Goal: Task Accomplishment & Management: Manage account settings

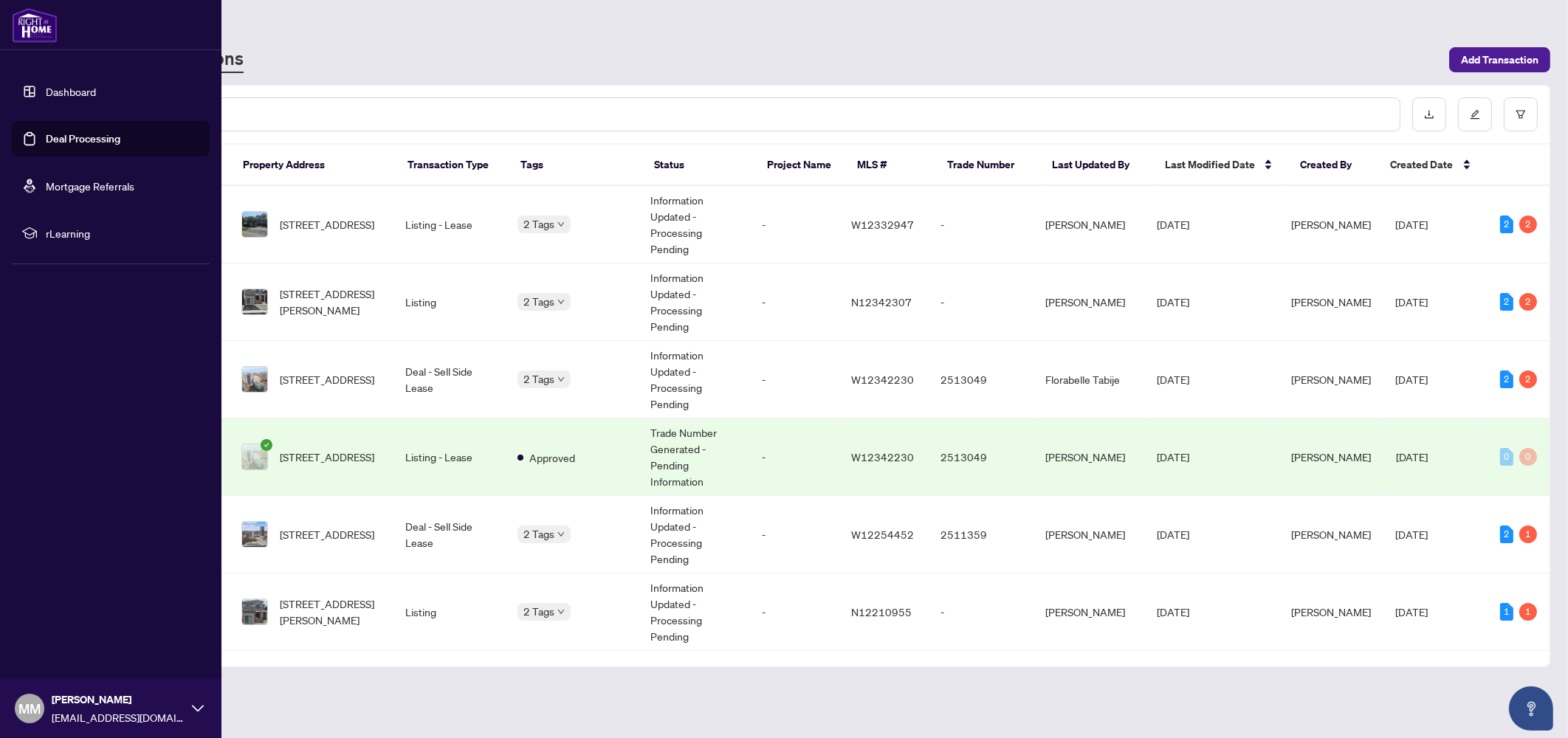
click at [46, 133] on link "Deal Processing" at bounding box center [82, 139] width 74 height 13
click at [96, 85] on link "Dashboard" at bounding box center [71, 91] width 50 height 13
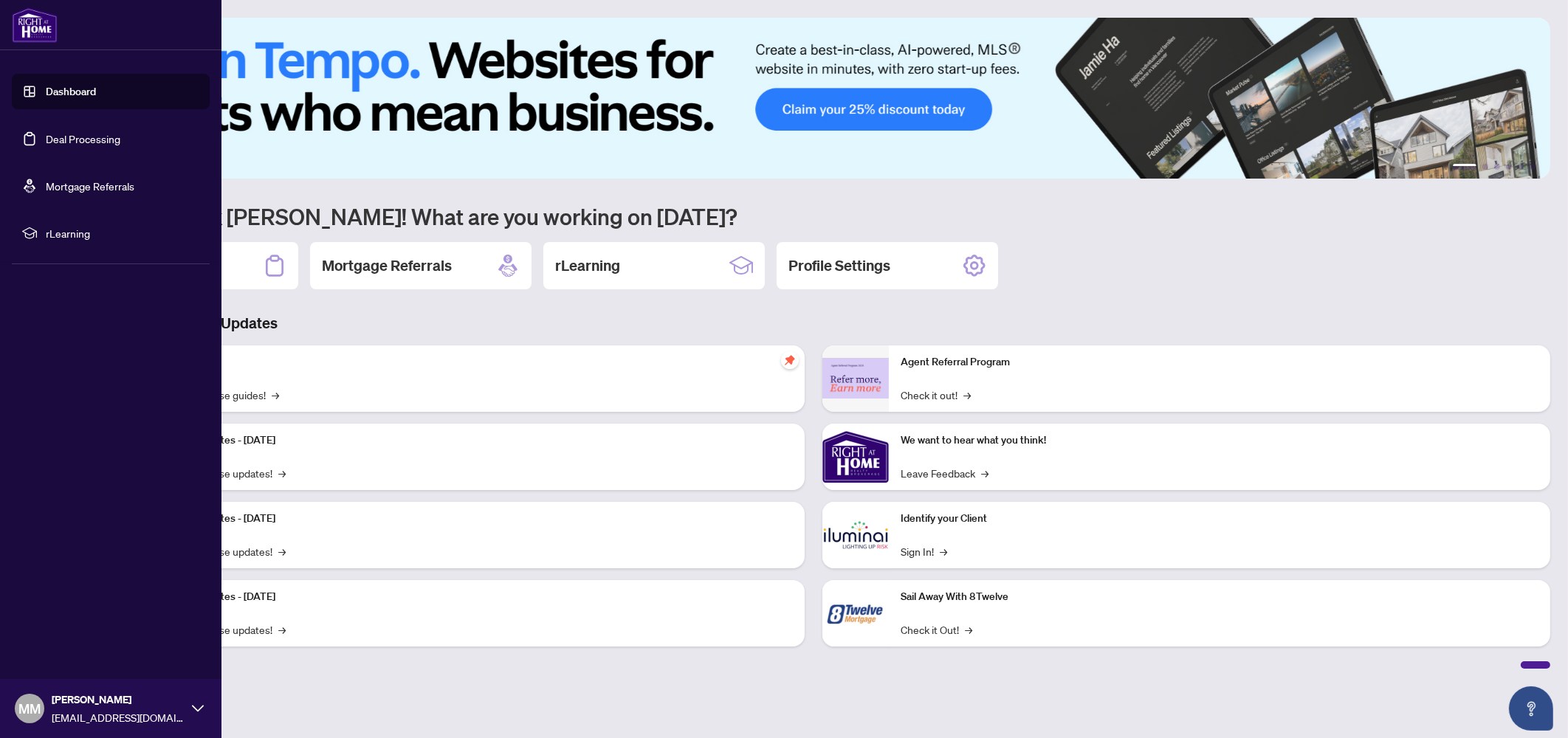
click at [64, 134] on link "Deal Processing" at bounding box center [82, 139] width 74 height 13
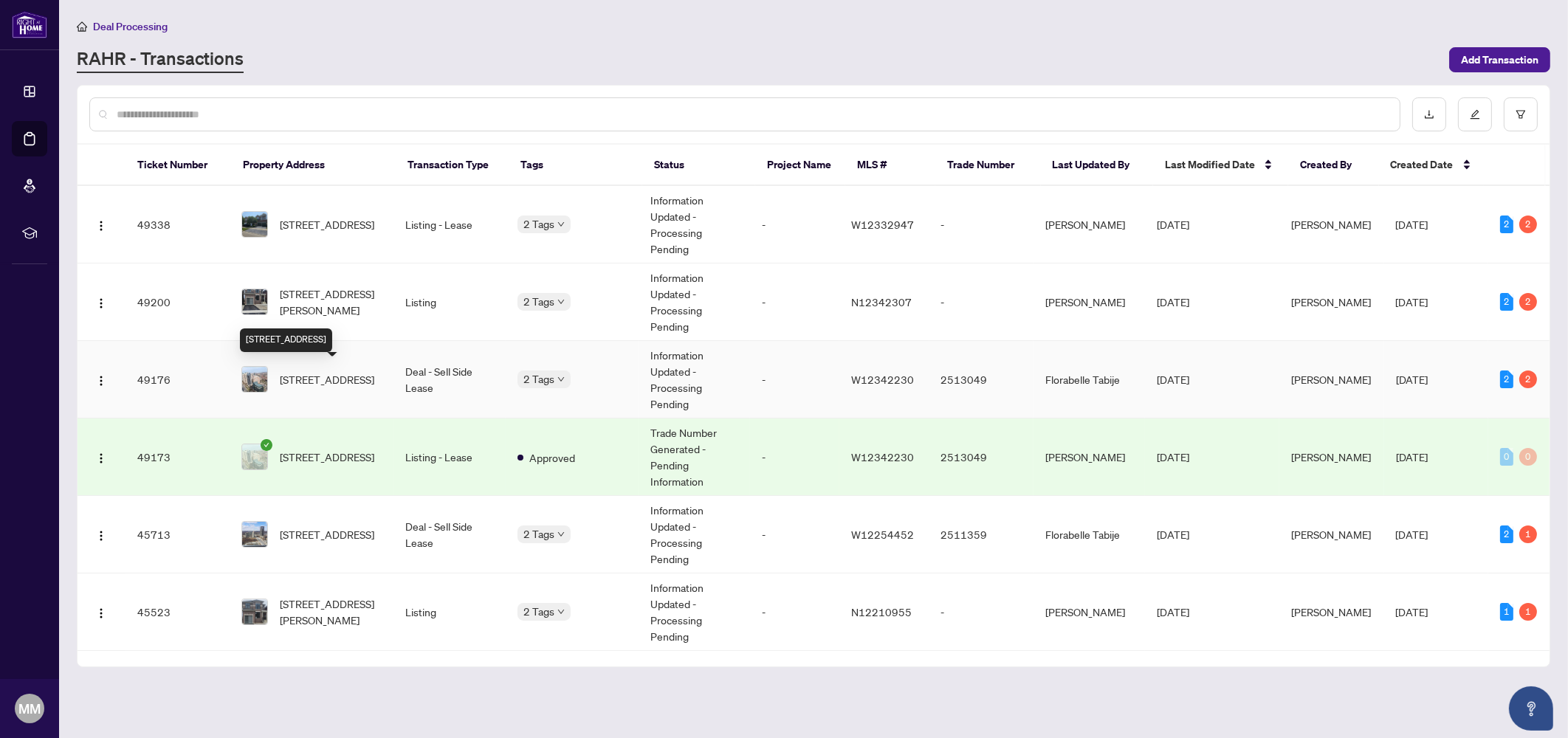
click at [325, 375] on span "[STREET_ADDRESS]" at bounding box center [327, 380] width 95 height 16
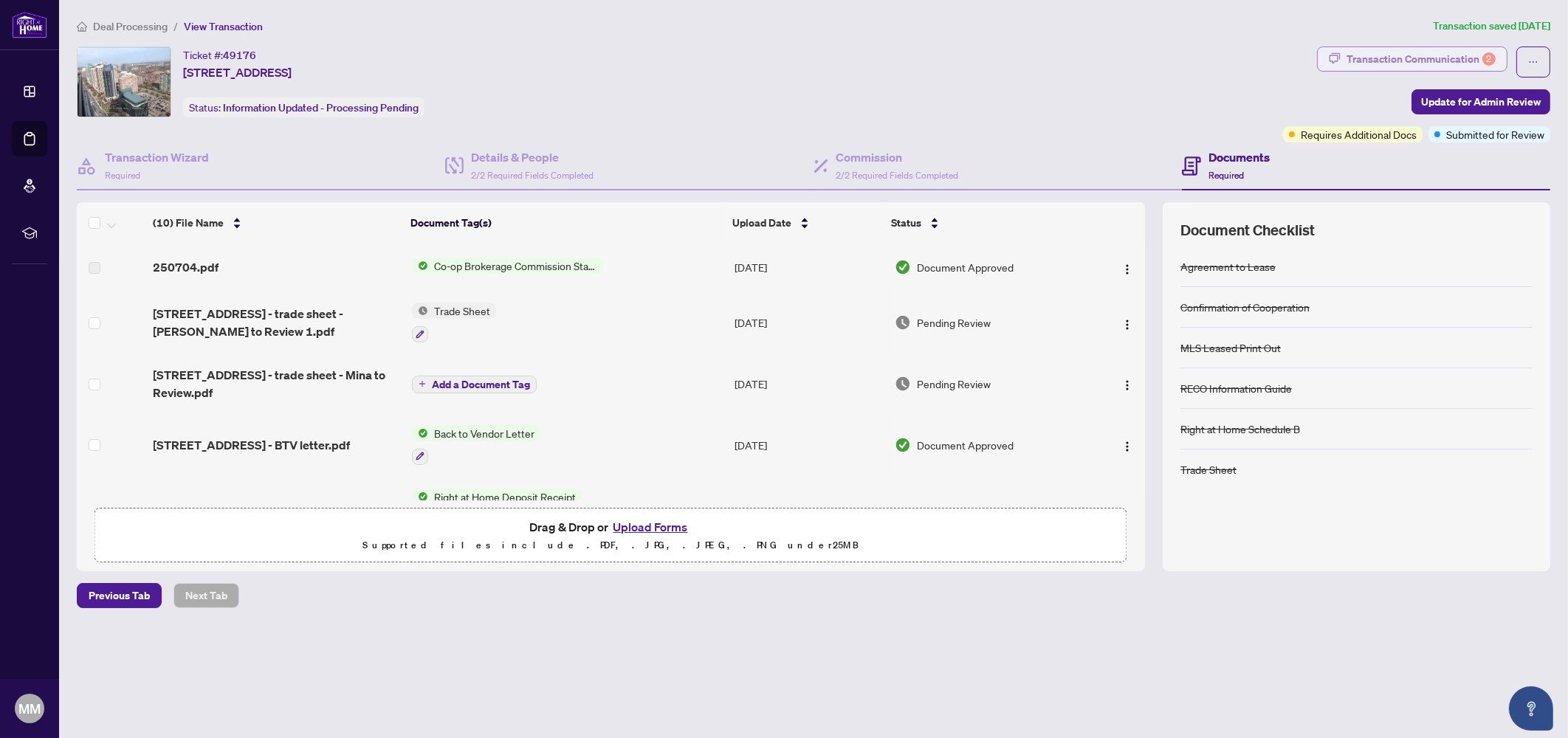
click at [1427, 47] on div "Transaction Communication 2" at bounding box center [1421, 59] width 150 height 23
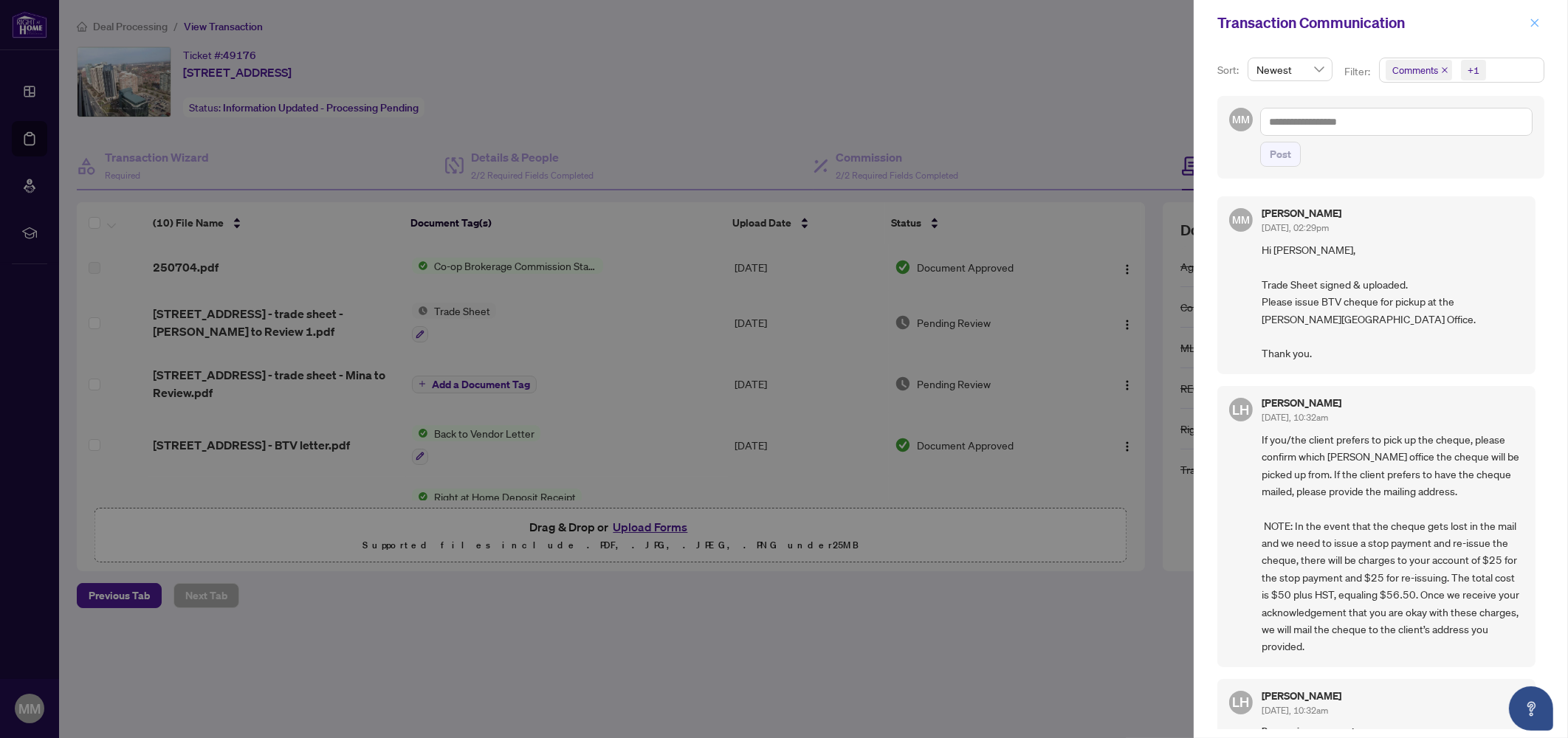
click at [1542, 27] on button "button" at bounding box center [1534, 23] width 19 height 18
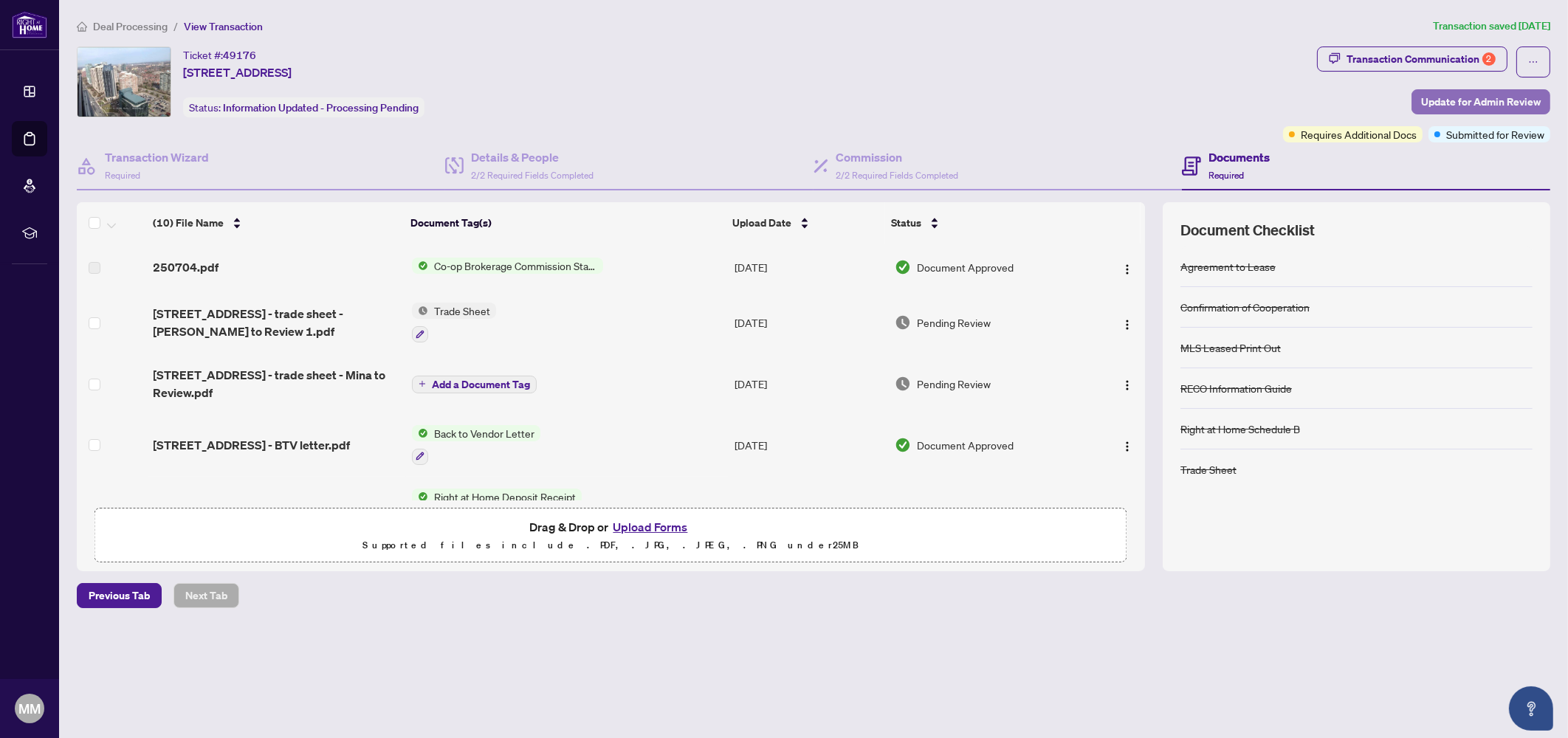
click at [1432, 96] on span "Update for Admin Review" at bounding box center [1481, 102] width 120 height 23
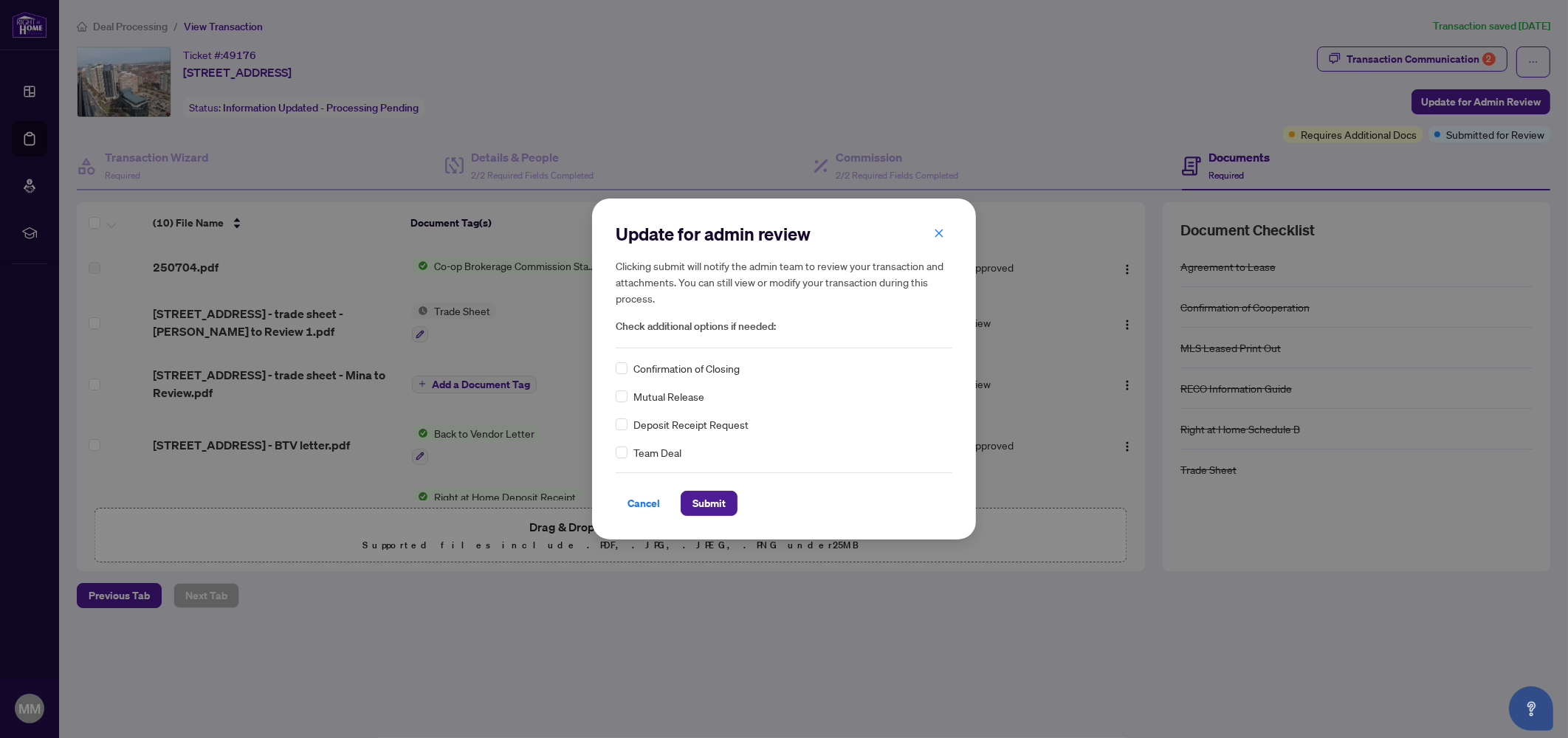
click at [937, 232] on icon "close" at bounding box center [939, 234] width 11 height 11
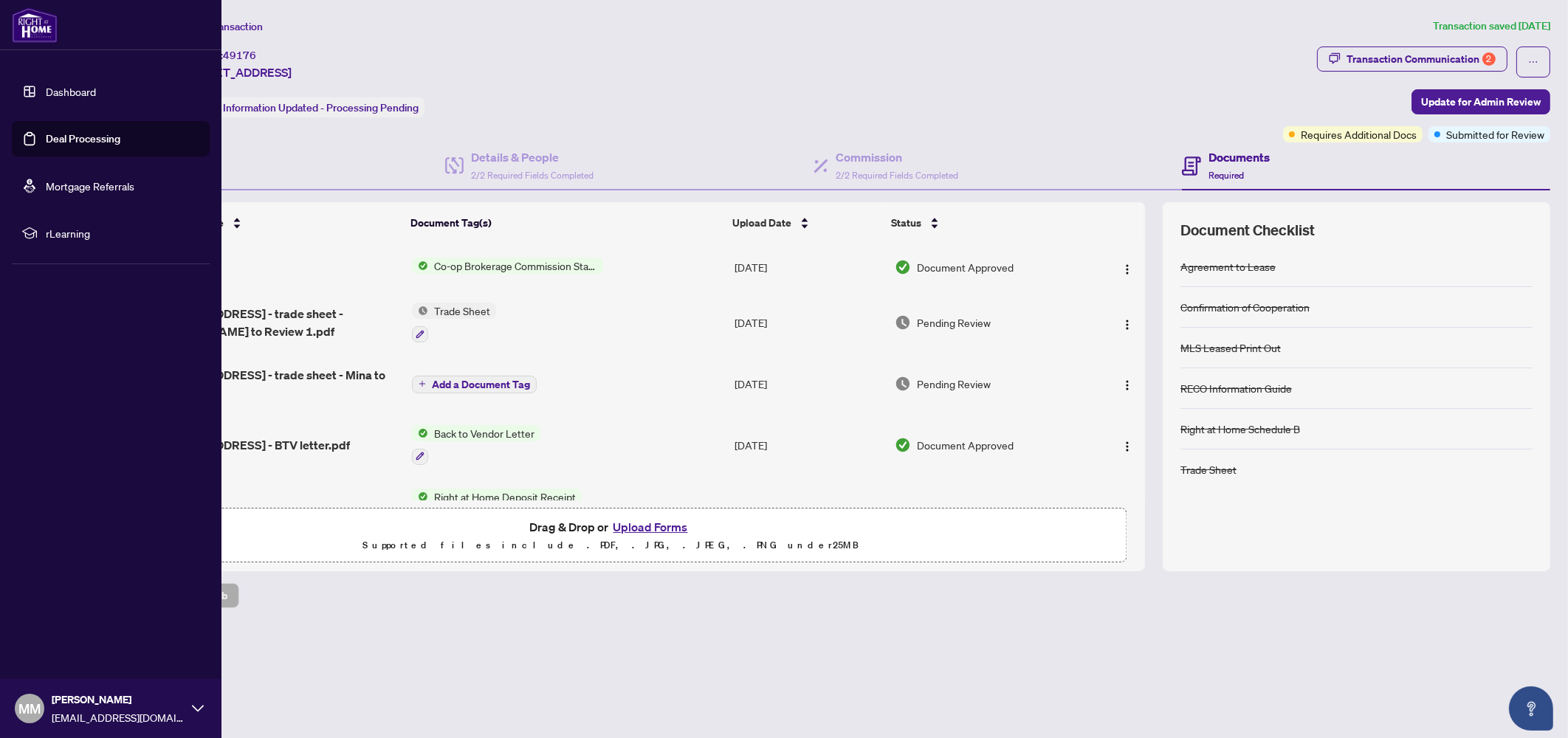
click at [102, 138] on link "Deal Processing" at bounding box center [82, 139] width 74 height 13
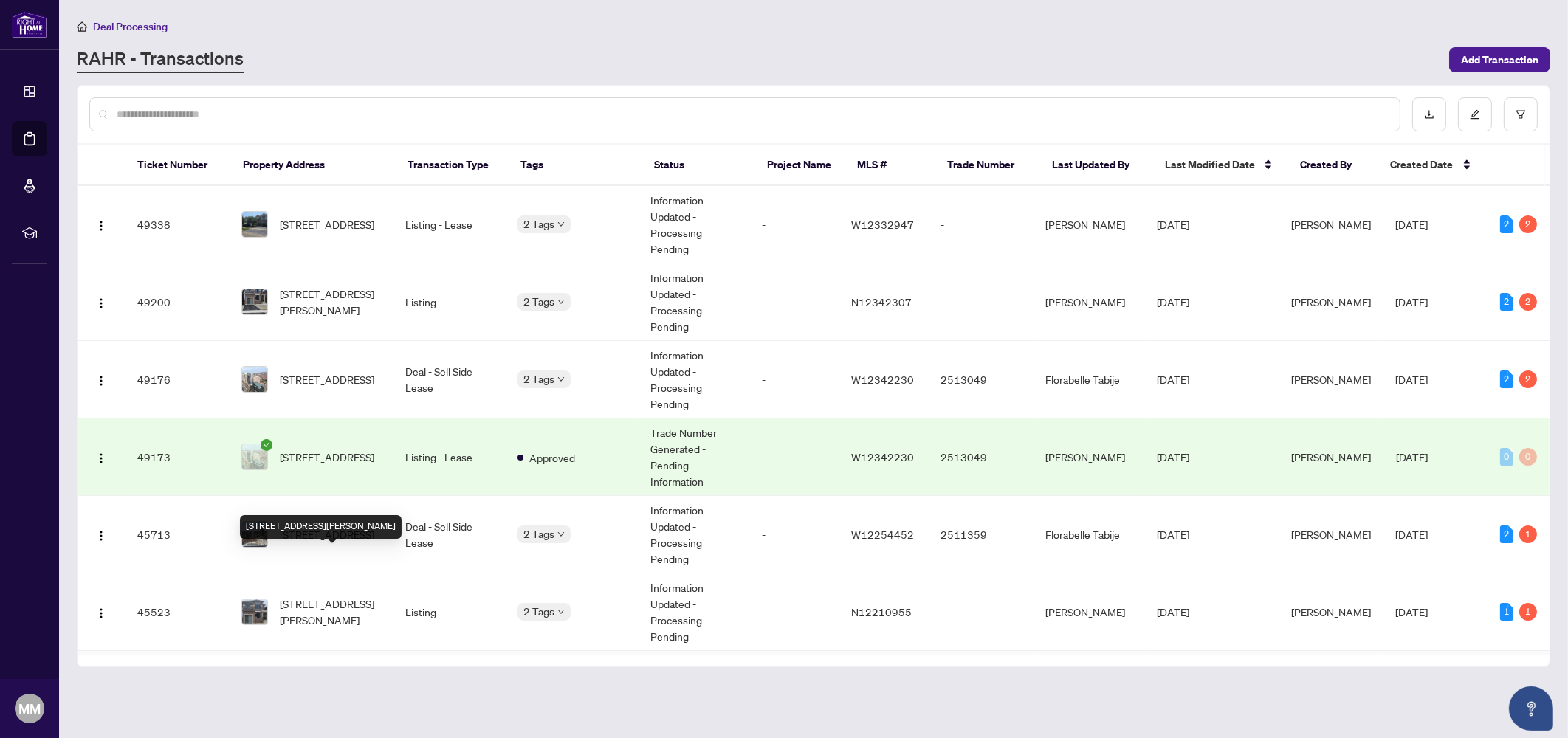
scroll to position [91, 0]
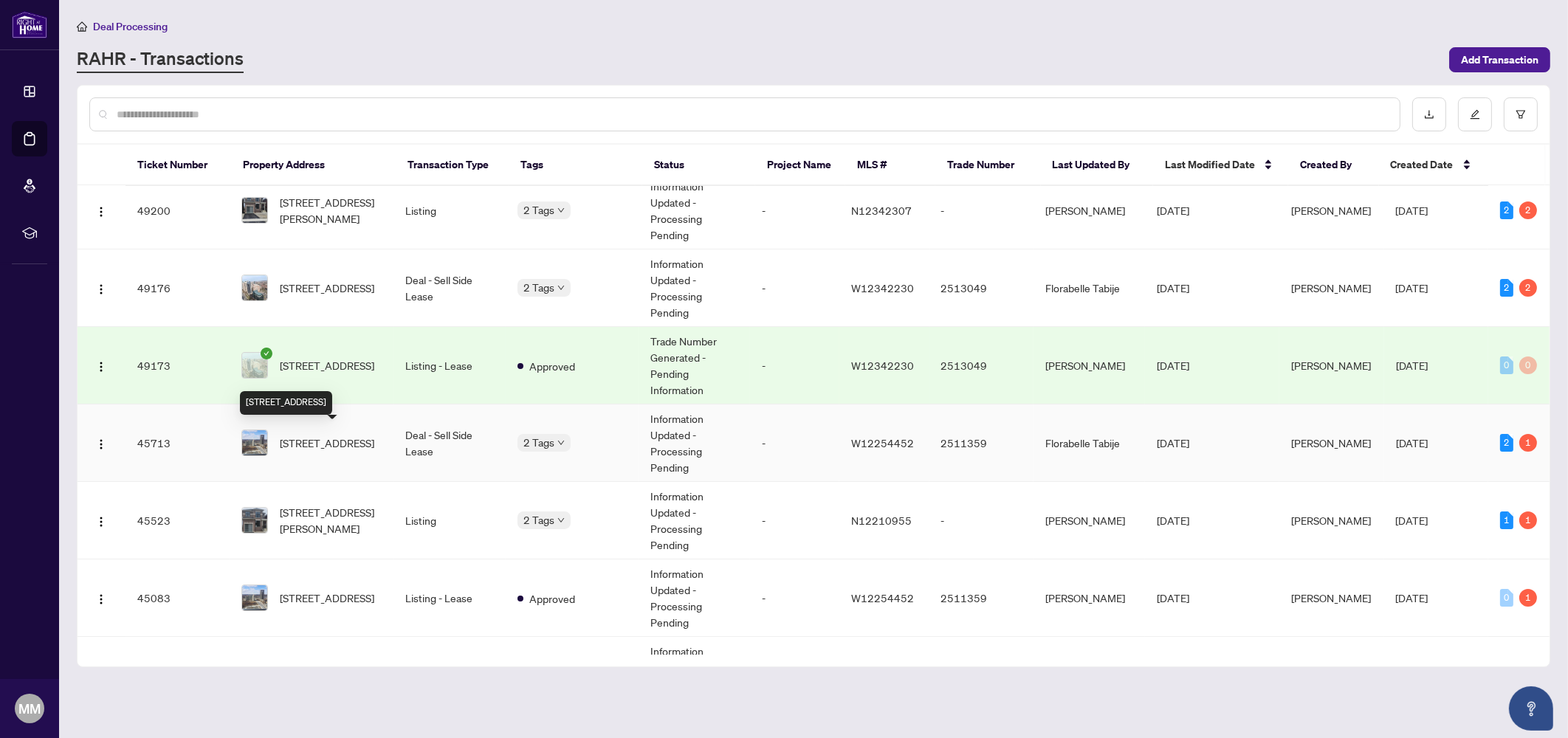
click at [342, 442] on span "[STREET_ADDRESS]" at bounding box center [327, 443] width 95 height 16
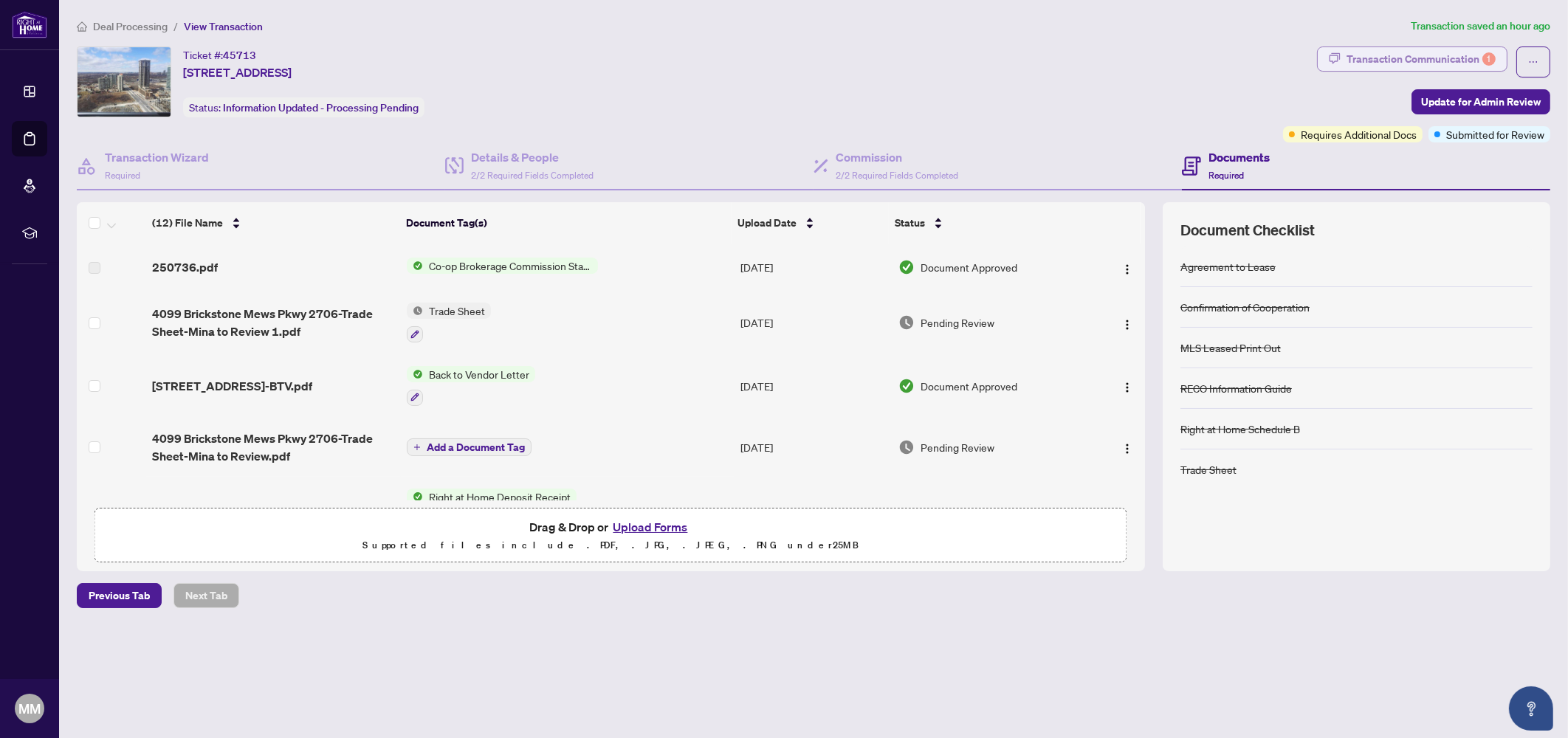
click at [1435, 51] on div "Transaction Communication 1" at bounding box center [1421, 59] width 150 height 23
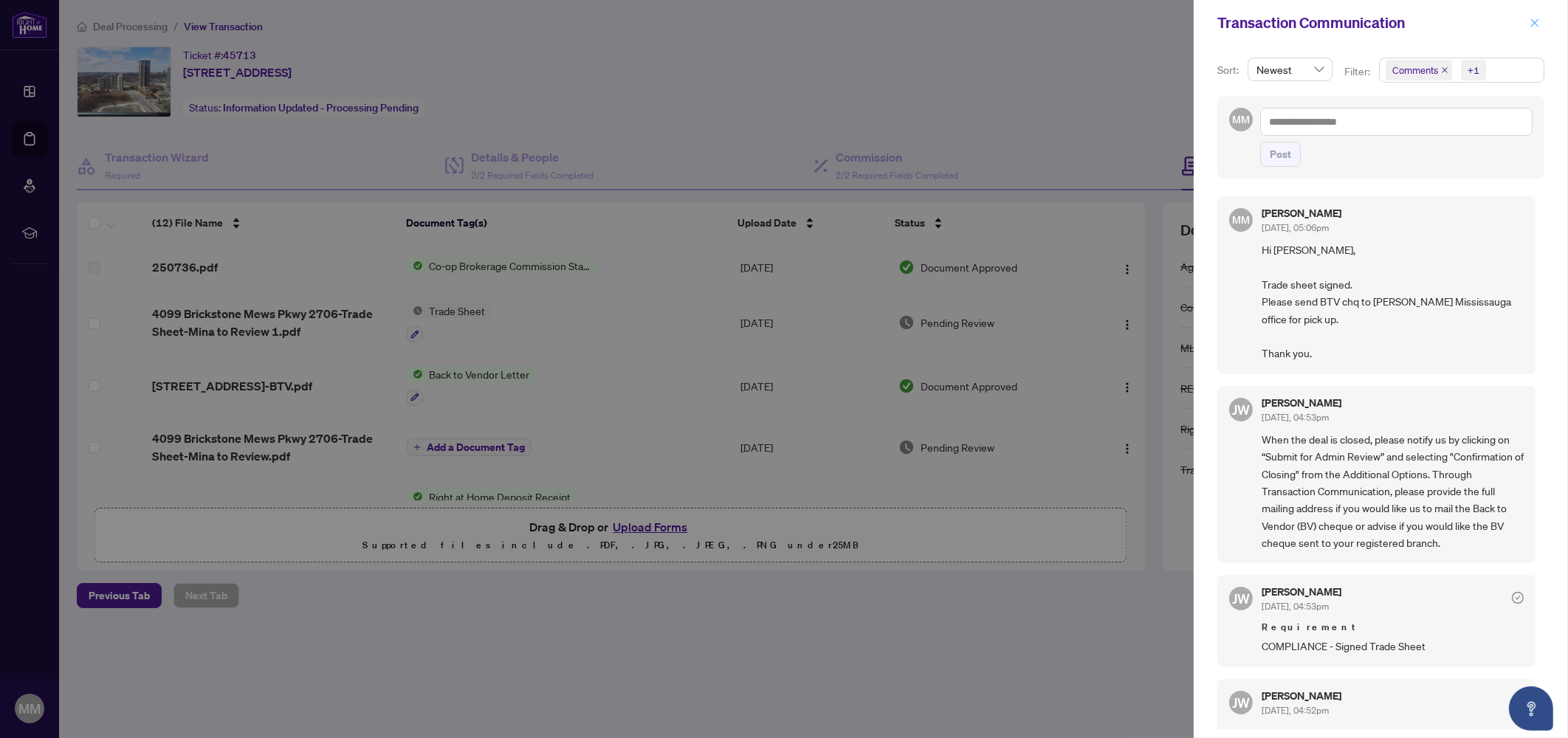
click at [1536, 23] on icon "close" at bounding box center [1535, 23] width 11 height 11
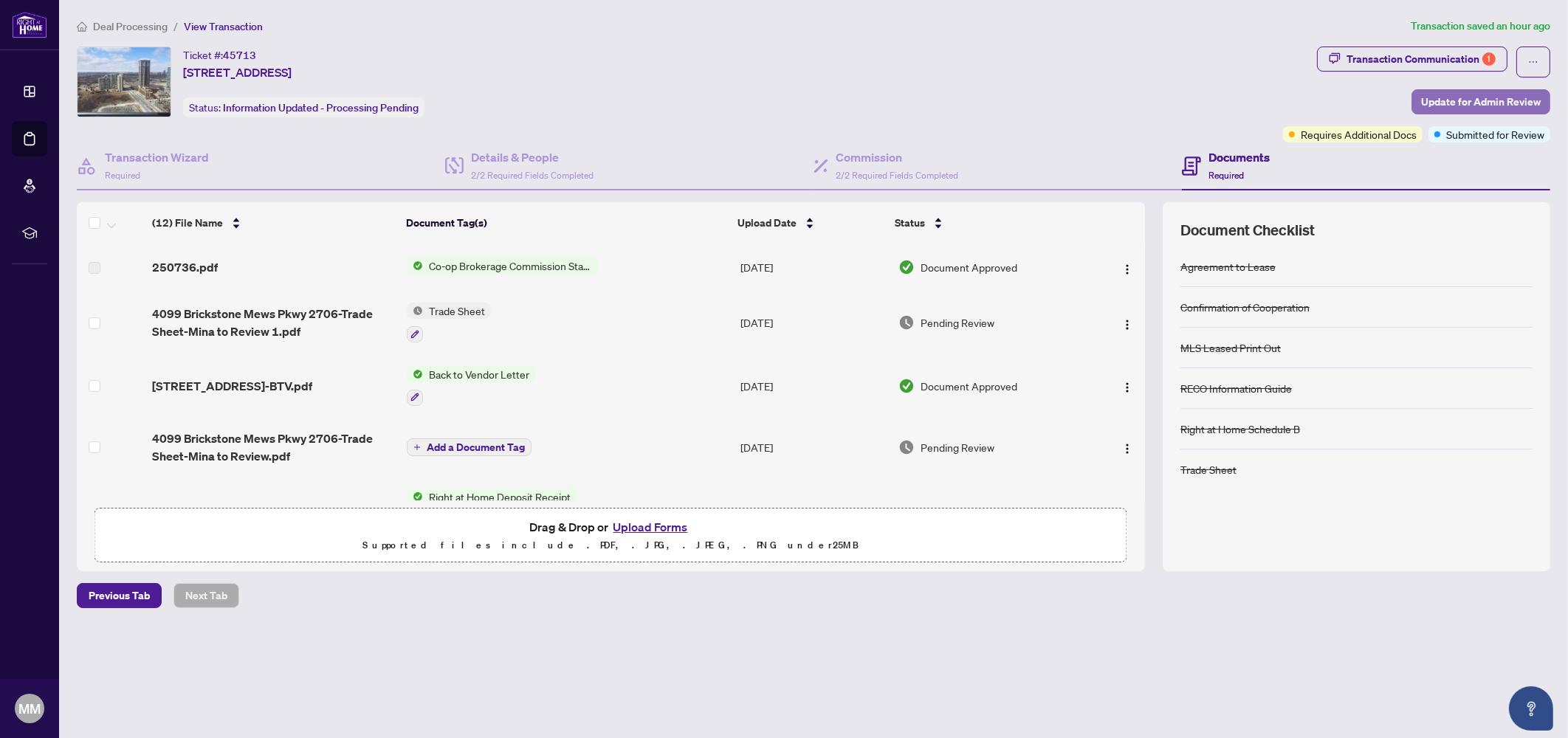
click at [1437, 103] on span "Update for Admin Review" at bounding box center [1481, 102] width 120 height 23
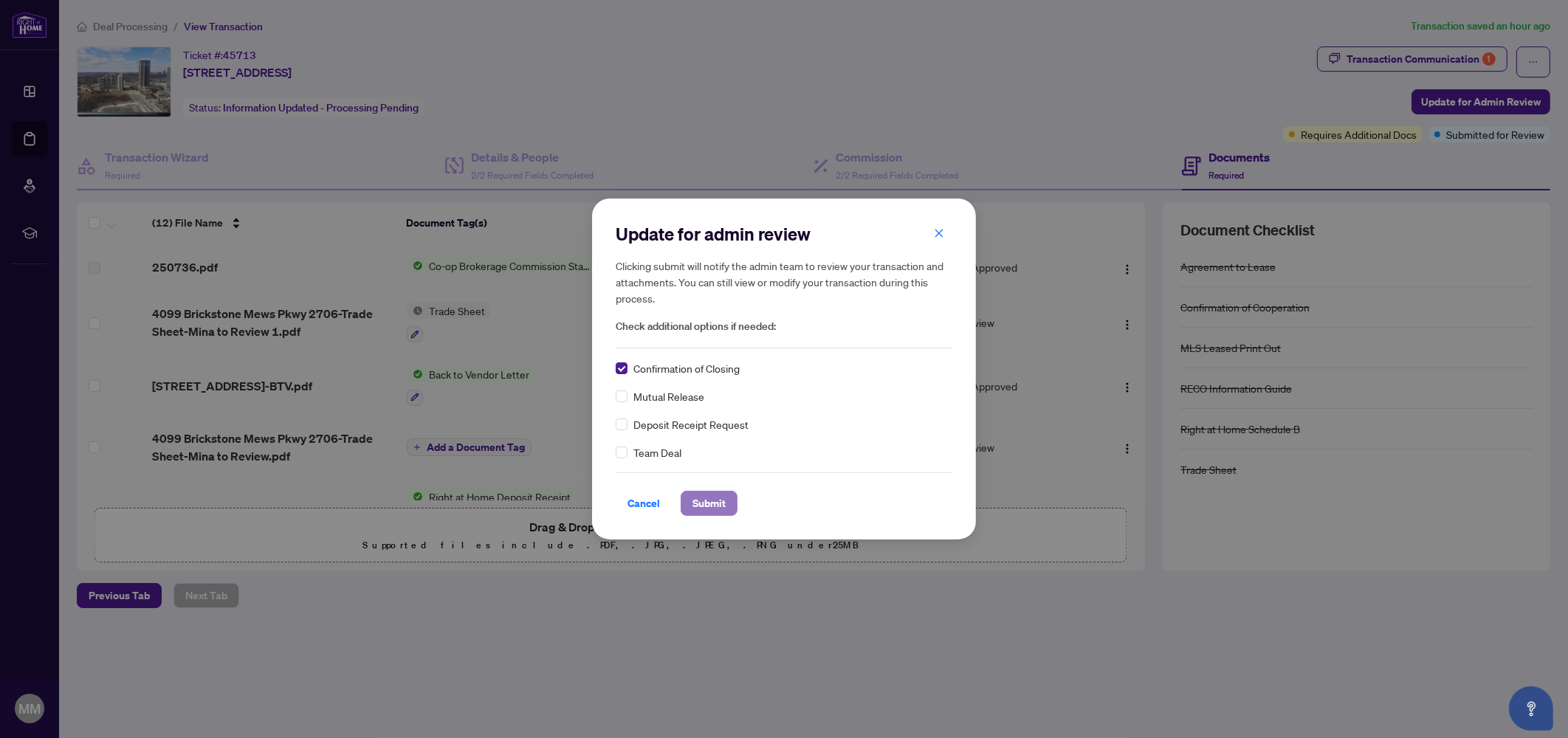
click at [705, 502] on span "Submit" at bounding box center [708, 503] width 33 height 23
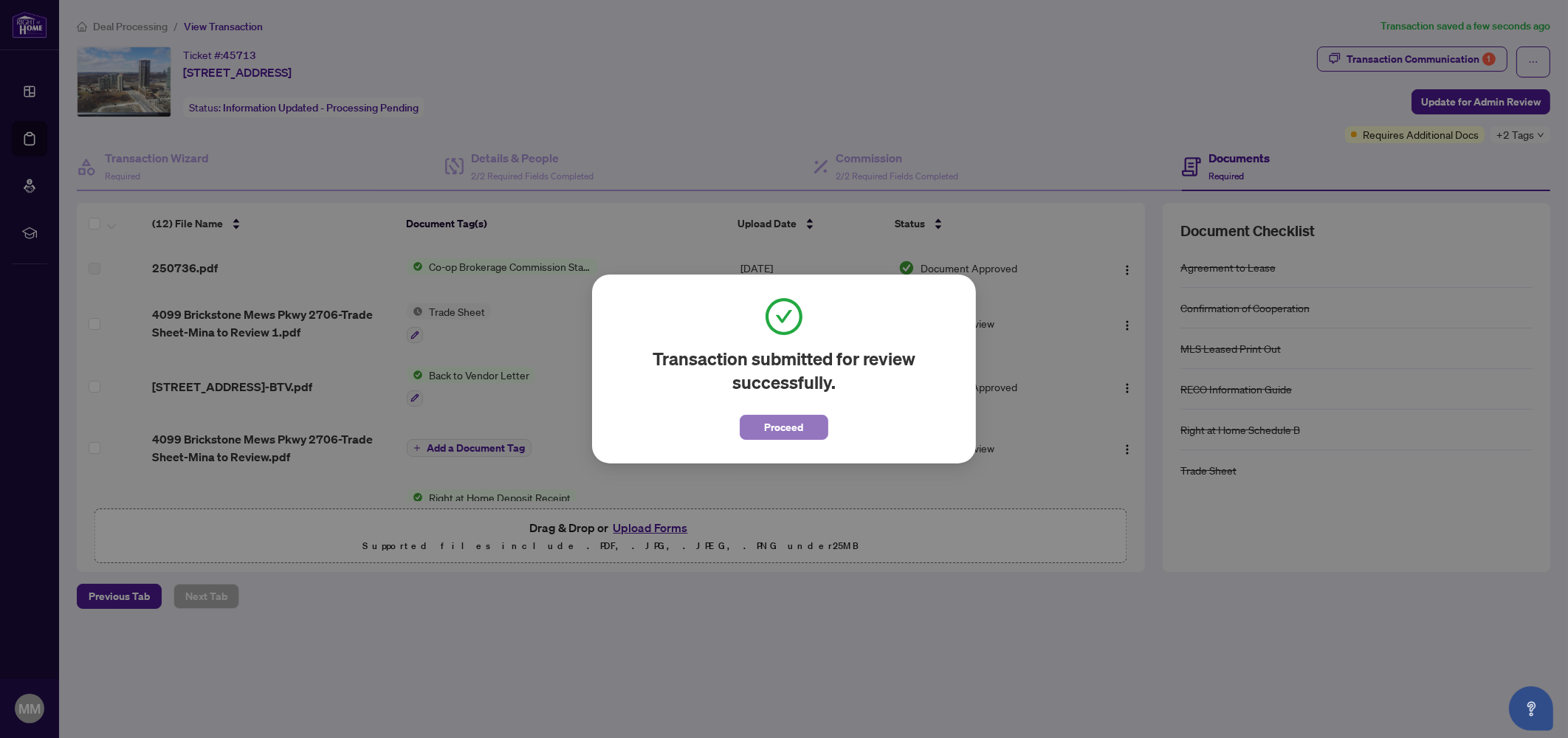
click at [775, 435] on span "Proceed" at bounding box center [784, 427] width 39 height 23
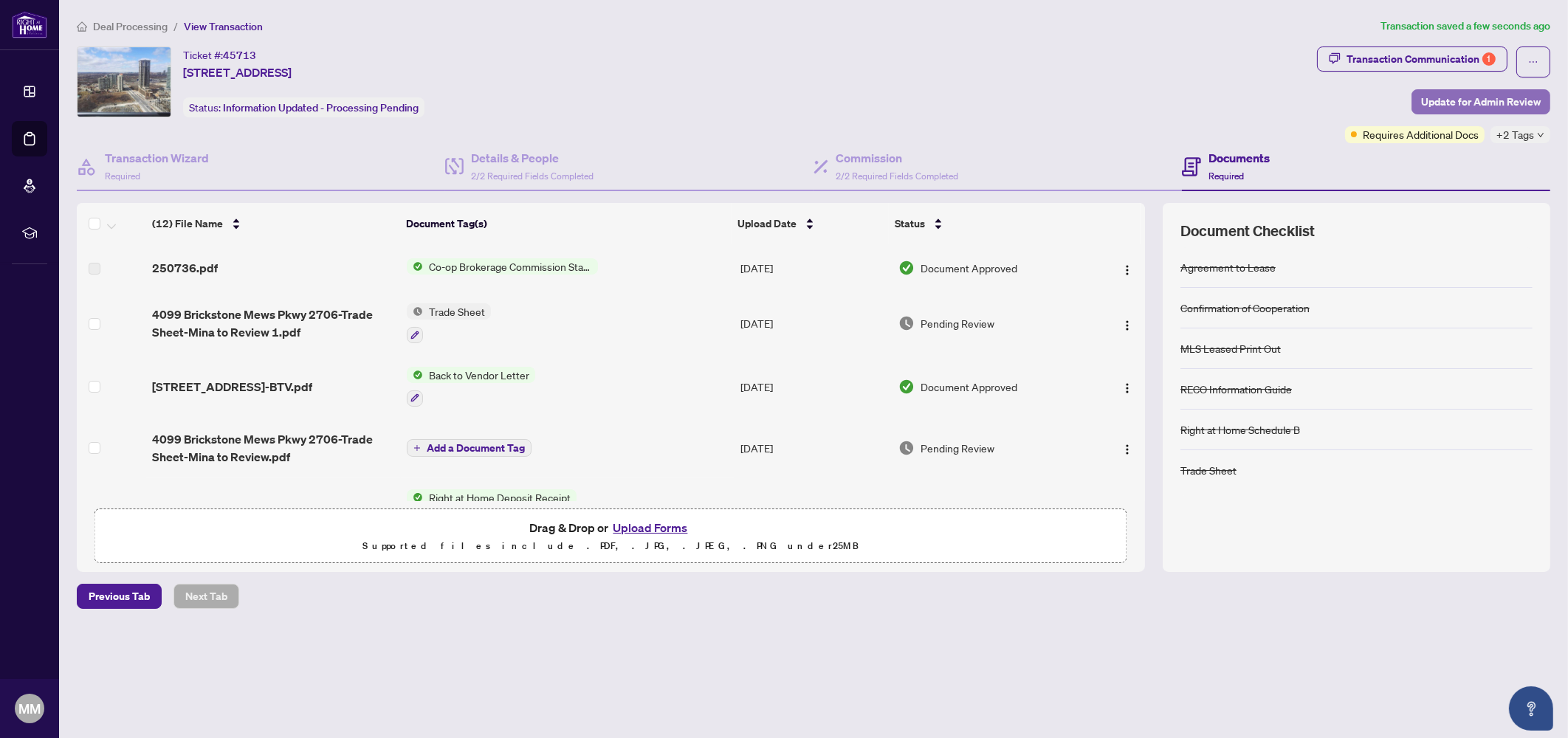
click at [1444, 101] on span "Update for Admin Review" at bounding box center [1481, 102] width 120 height 23
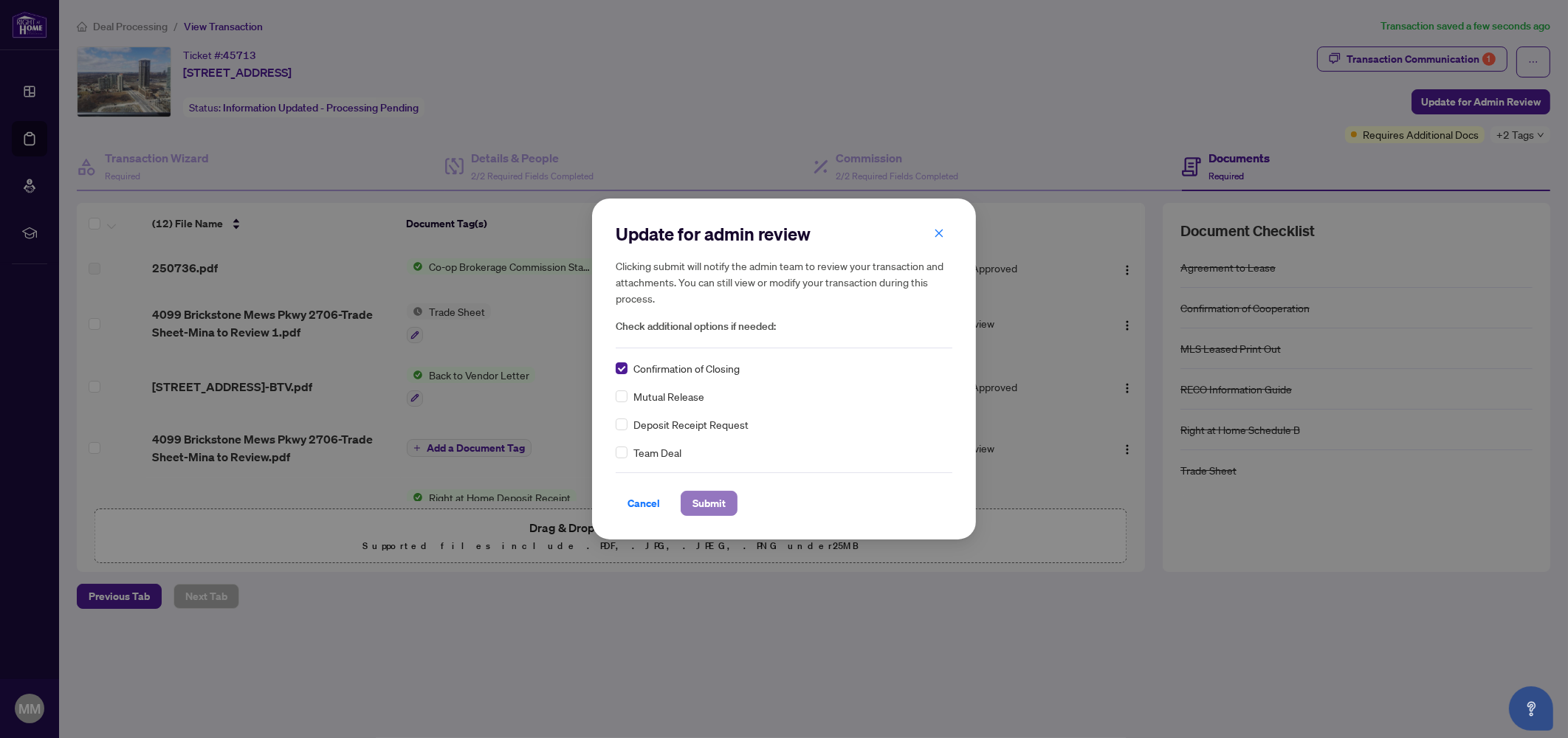
click at [709, 506] on span "Submit" at bounding box center [708, 503] width 33 height 23
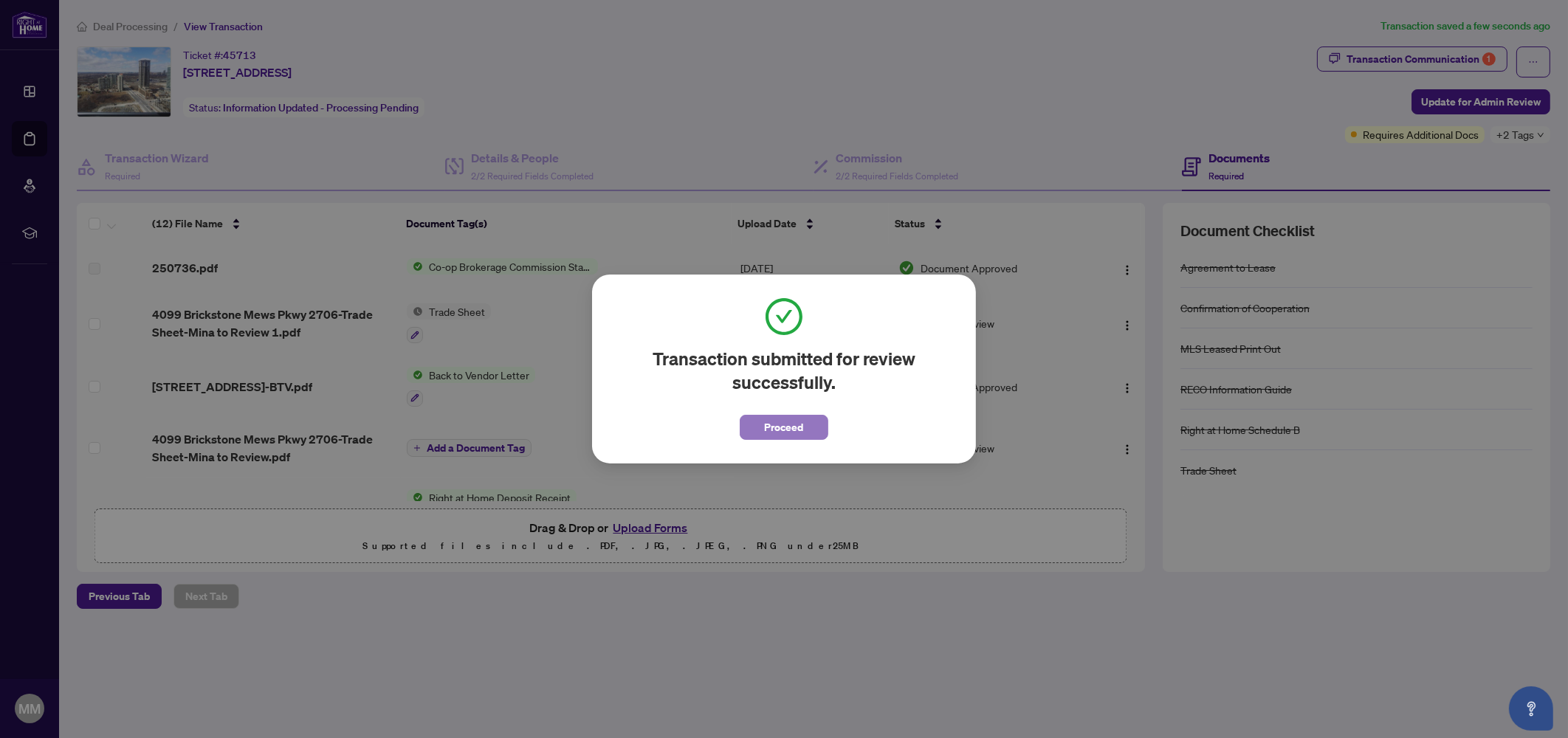
click at [801, 429] on span "Proceed" at bounding box center [784, 427] width 39 height 23
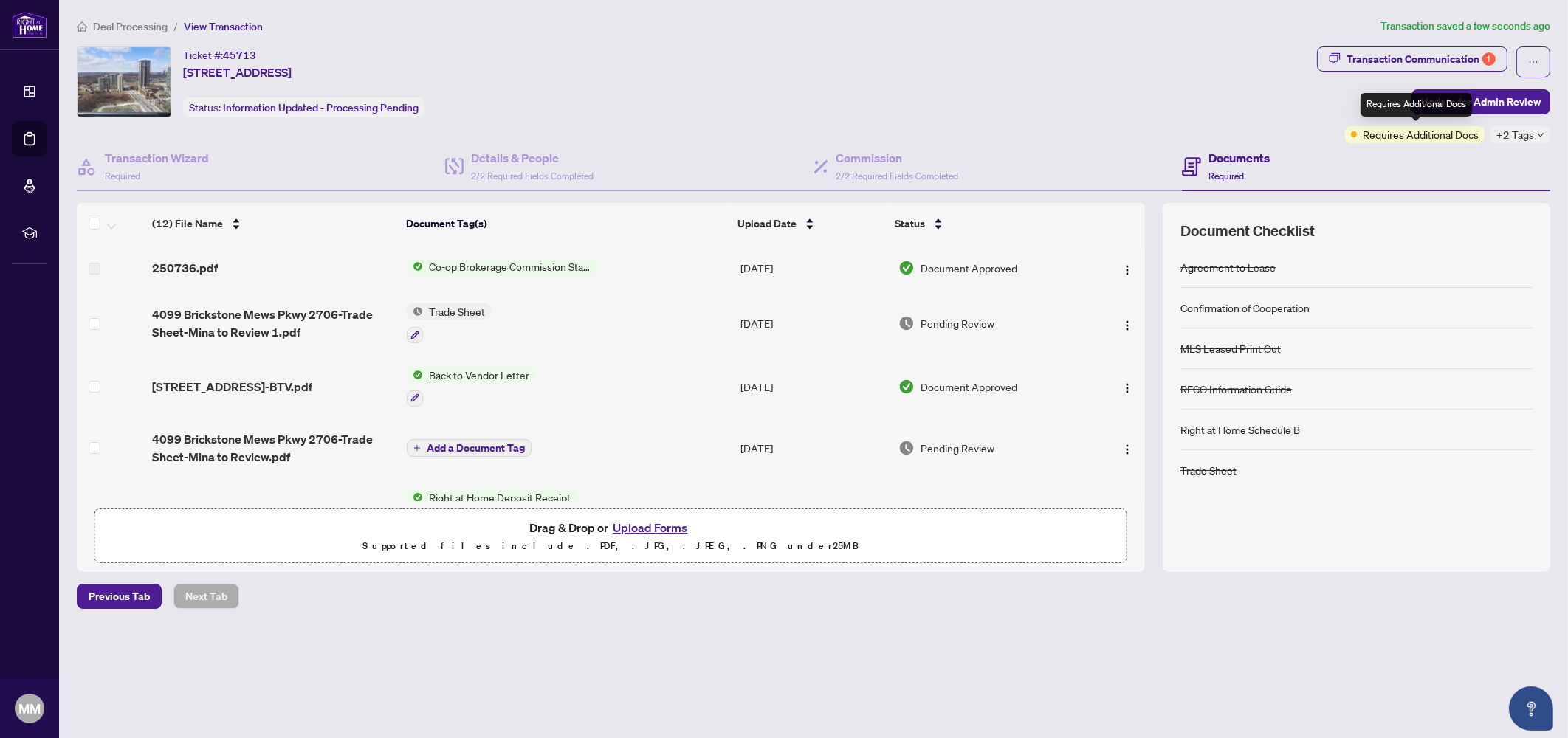
click at [1401, 138] on span "Requires Additional Docs" at bounding box center [1420, 134] width 116 height 16
click at [1458, 48] on div "Transaction Communication 1" at bounding box center [1421, 59] width 150 height 23
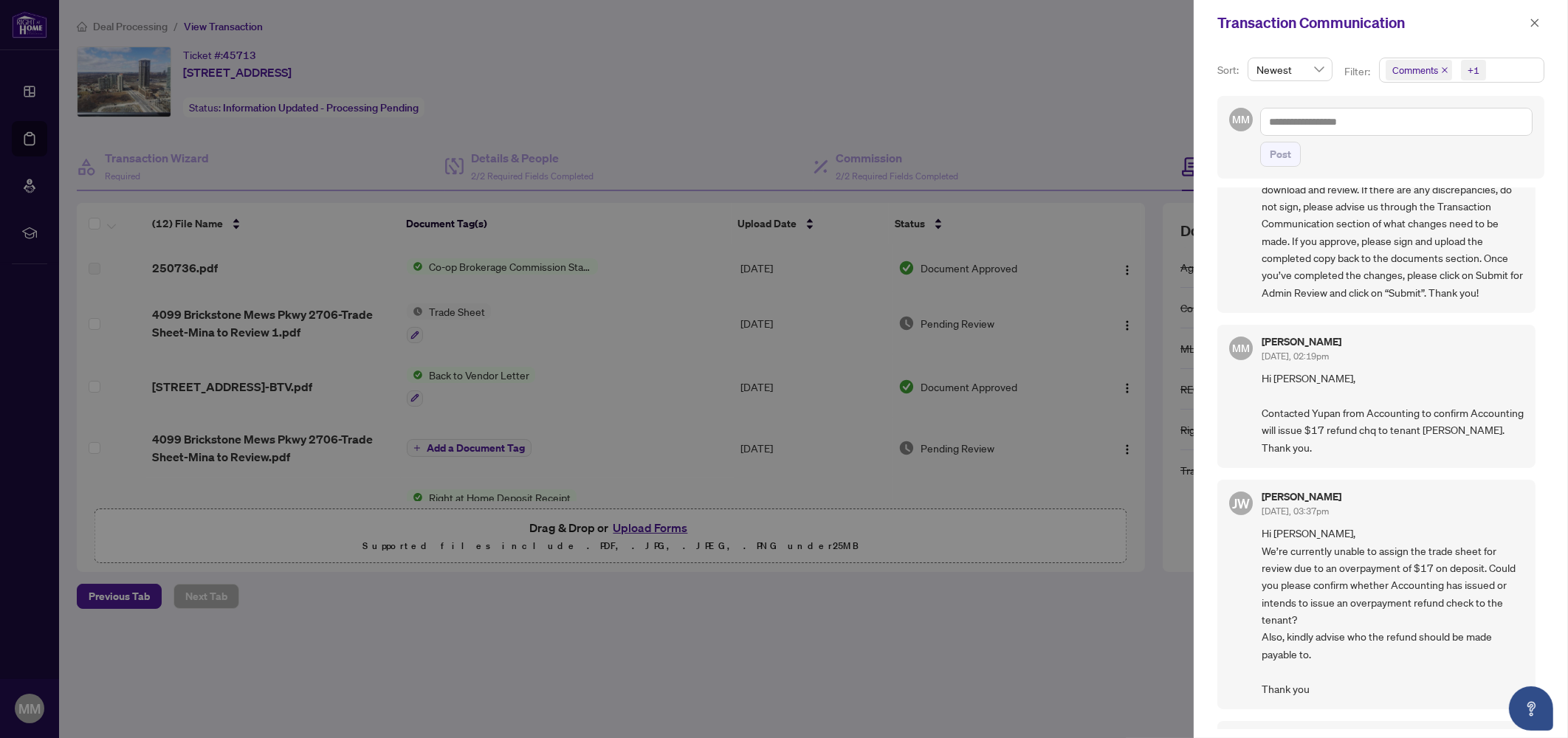
scroll to position [738, 0]
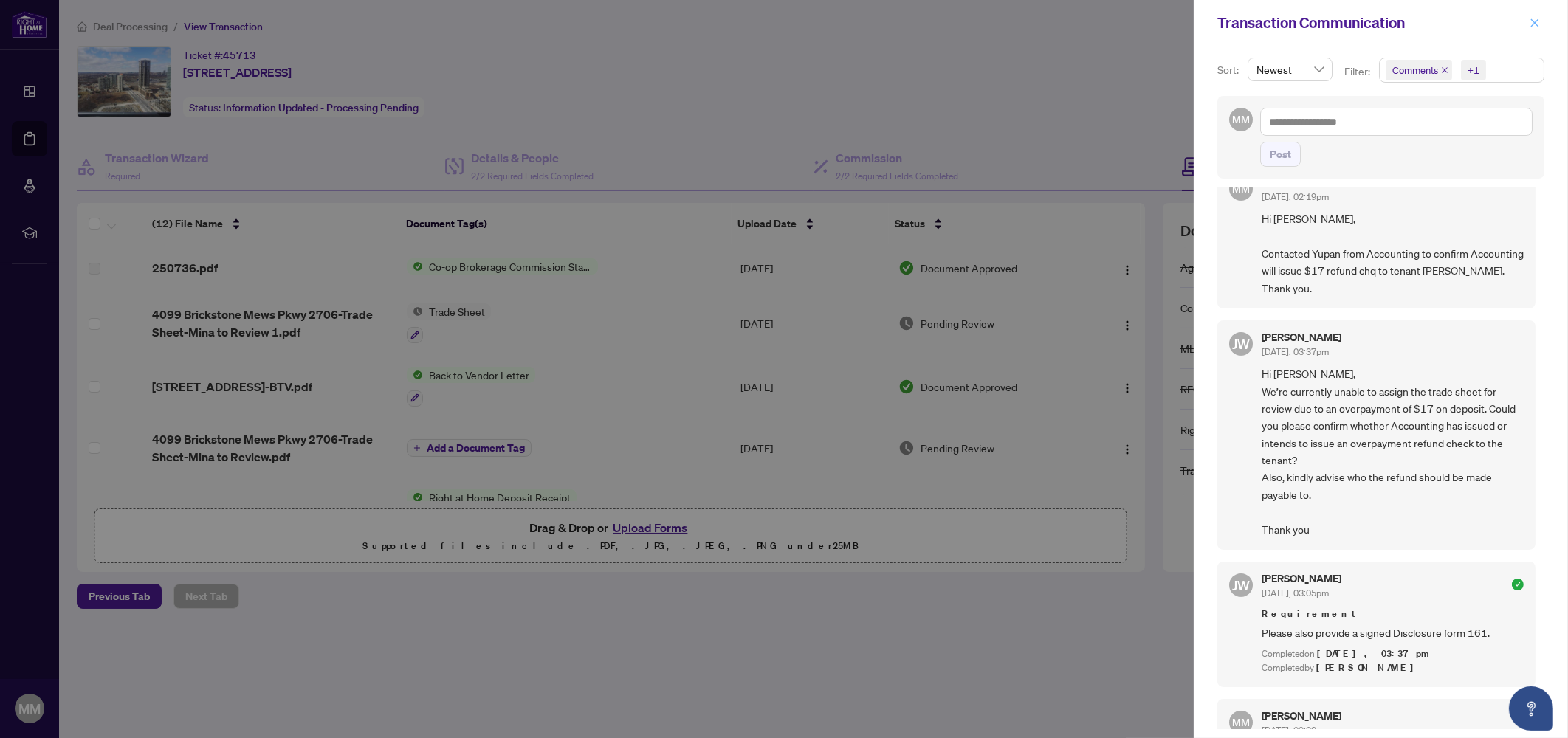
click at [1535, 20] on icon "close" at bounding box center [1535, 23] width 11 height 11
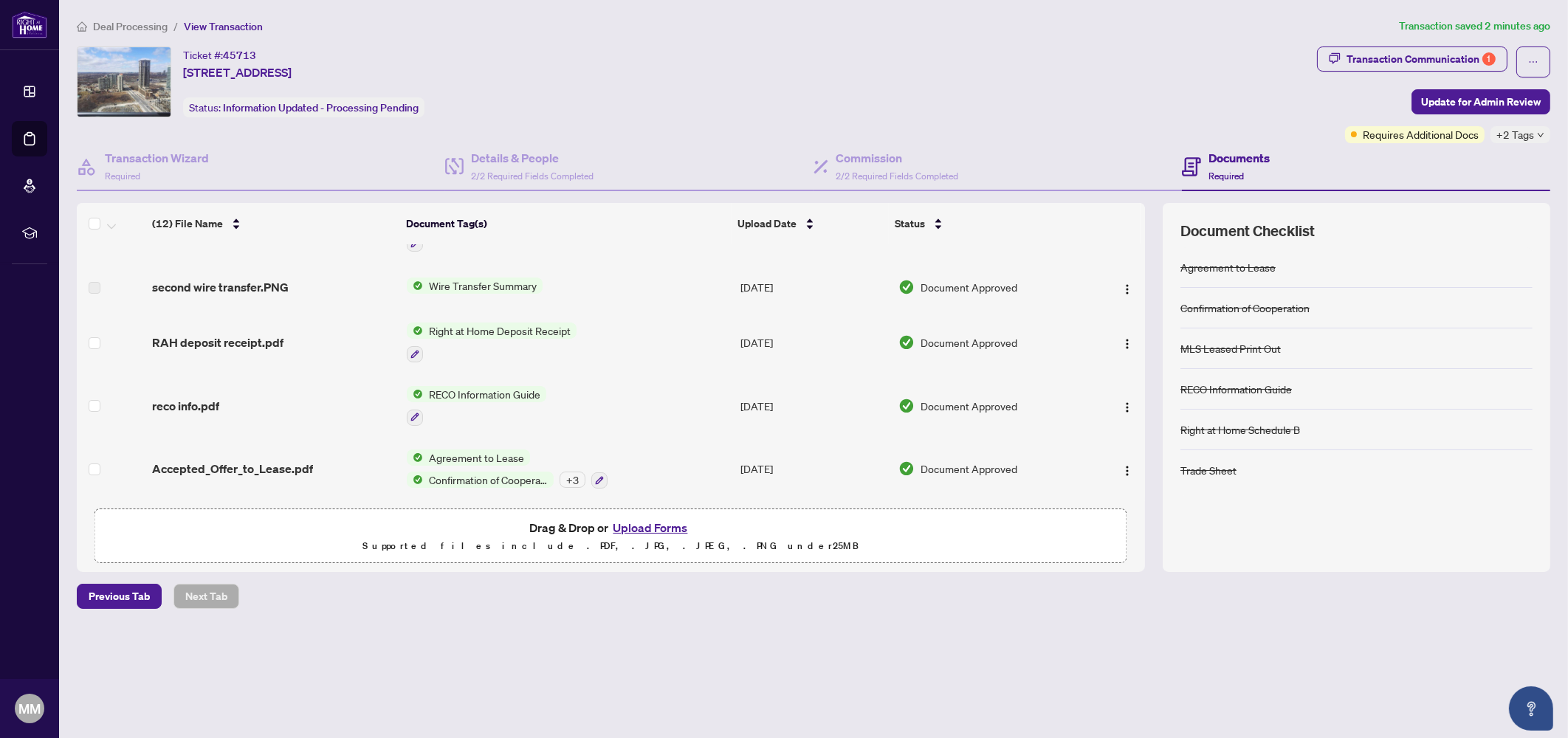
scroll to position [368, 0]
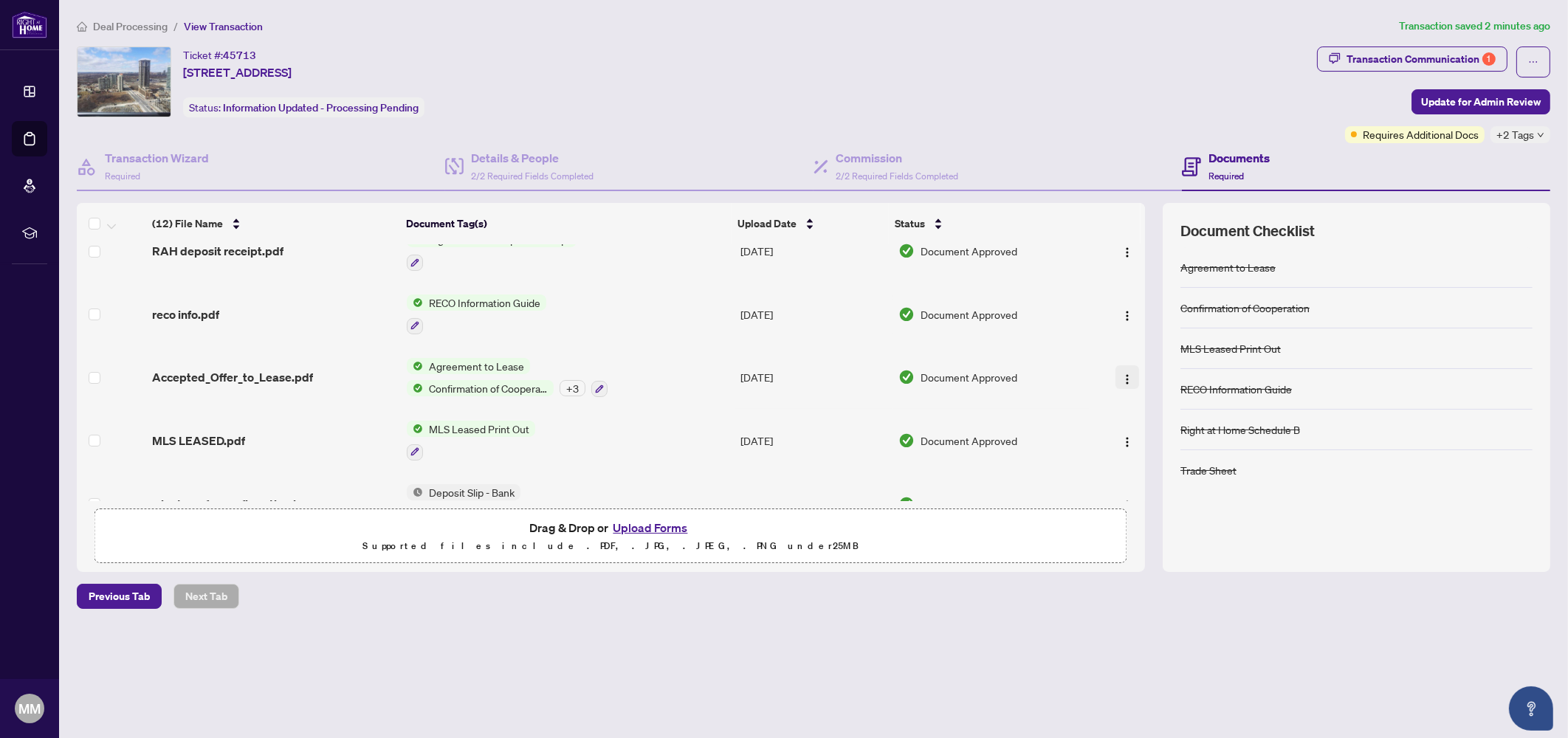
click at [1124, 373] on img "button" at bounding box center [1127, 379] width 12 height 12
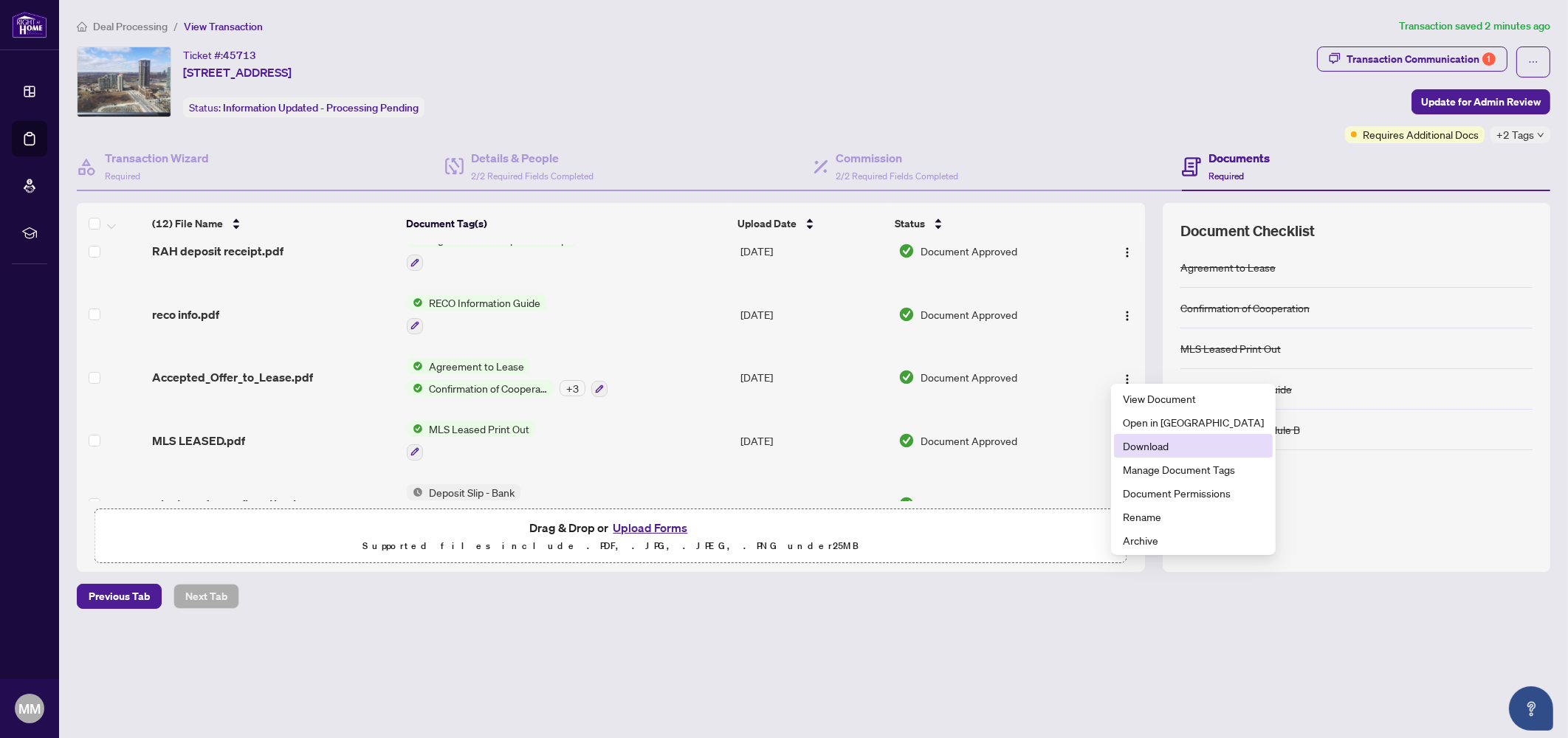
click at [1152, 452] on span "Download" at bounding box center [1193, 446] width 141 height 16
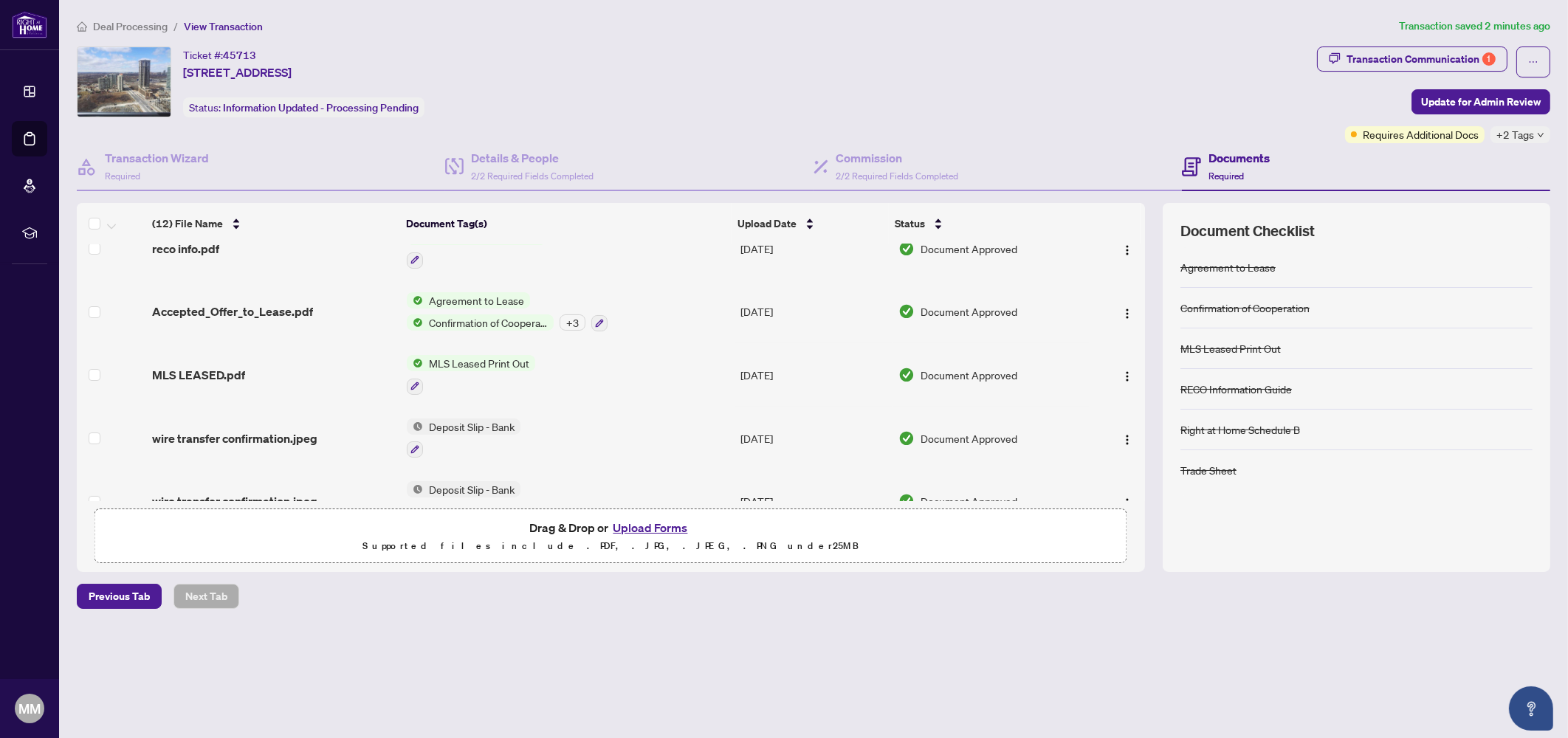
scroll to position [461, 0]
